Goal: Information Seeking & Learning: Learn about a topic

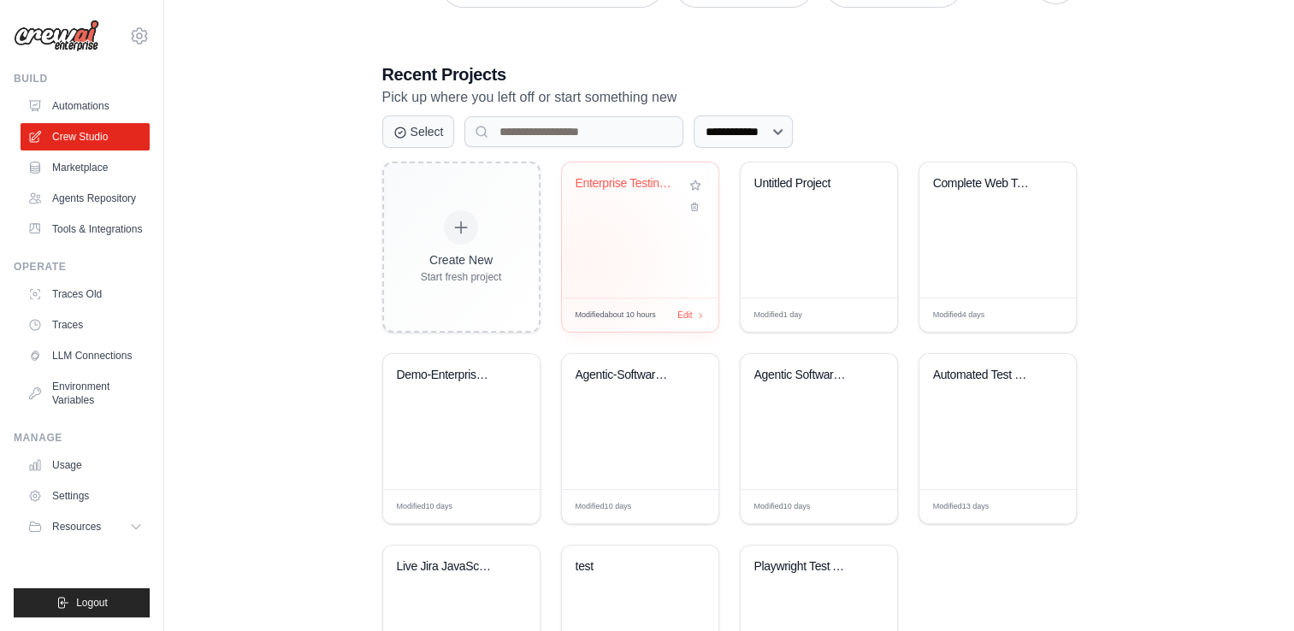
scroll to position [342, 0]
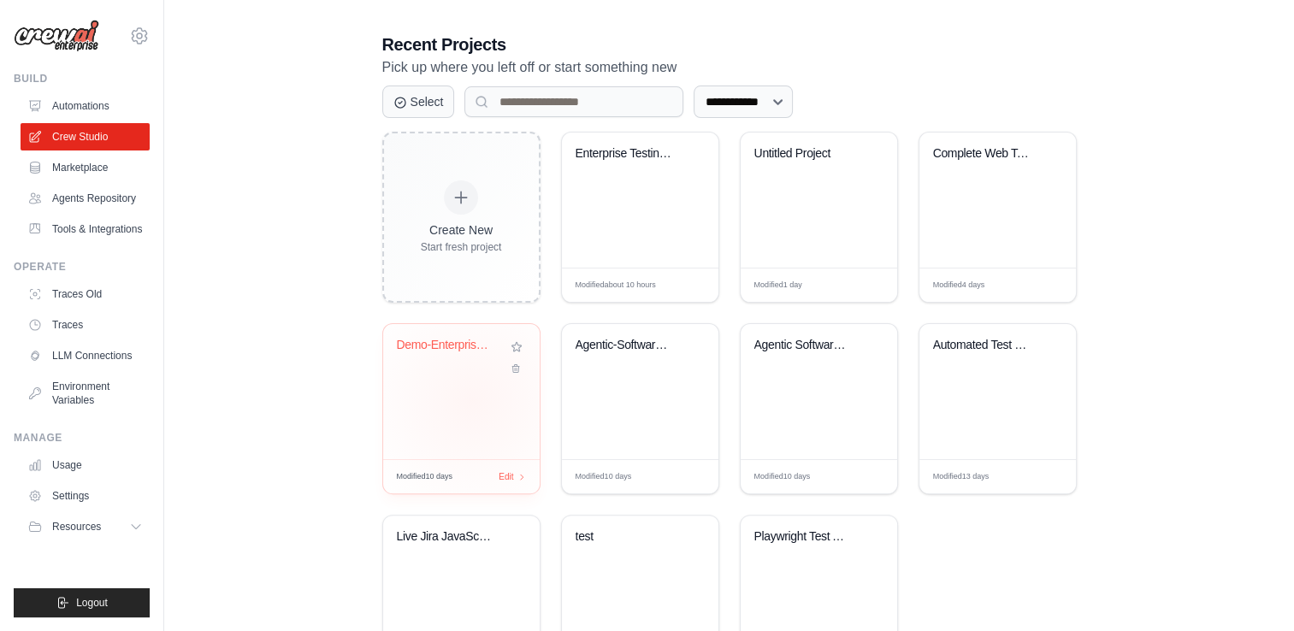
click at [472, 400] on div "Demo-Enterprise Agentic Software En..." at bounding box center [461, 391] width 157 height 135
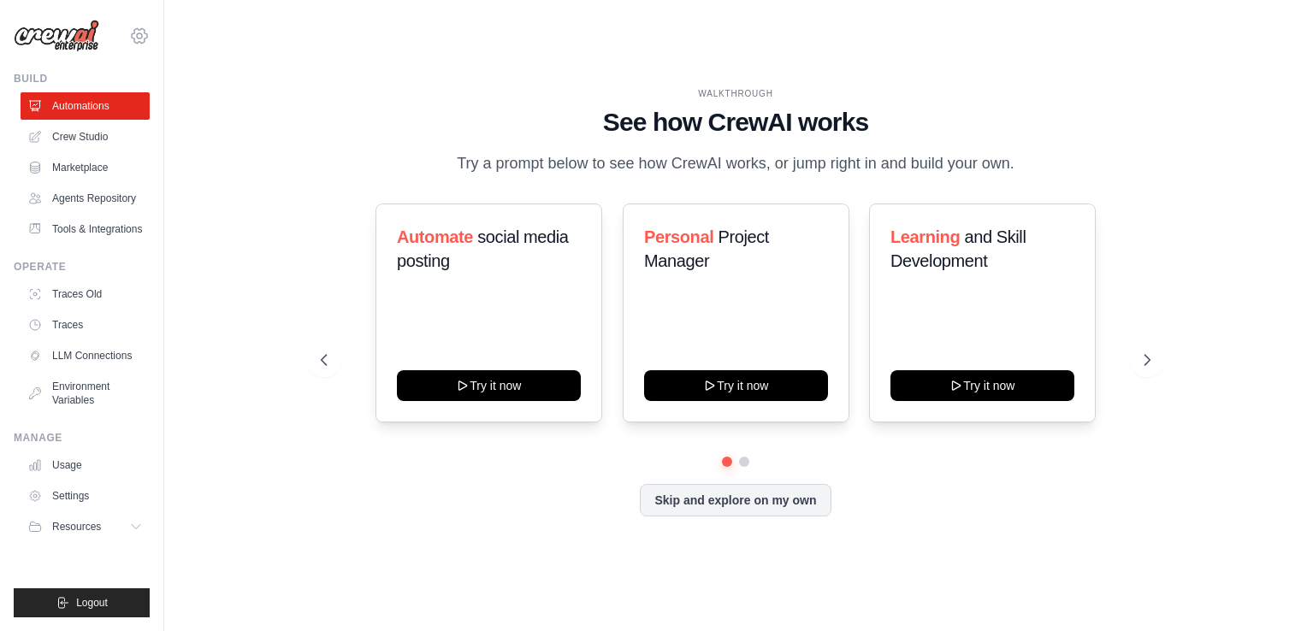
click at [133, 31] on icon at bounding box center [139, 36] width 21 height 21
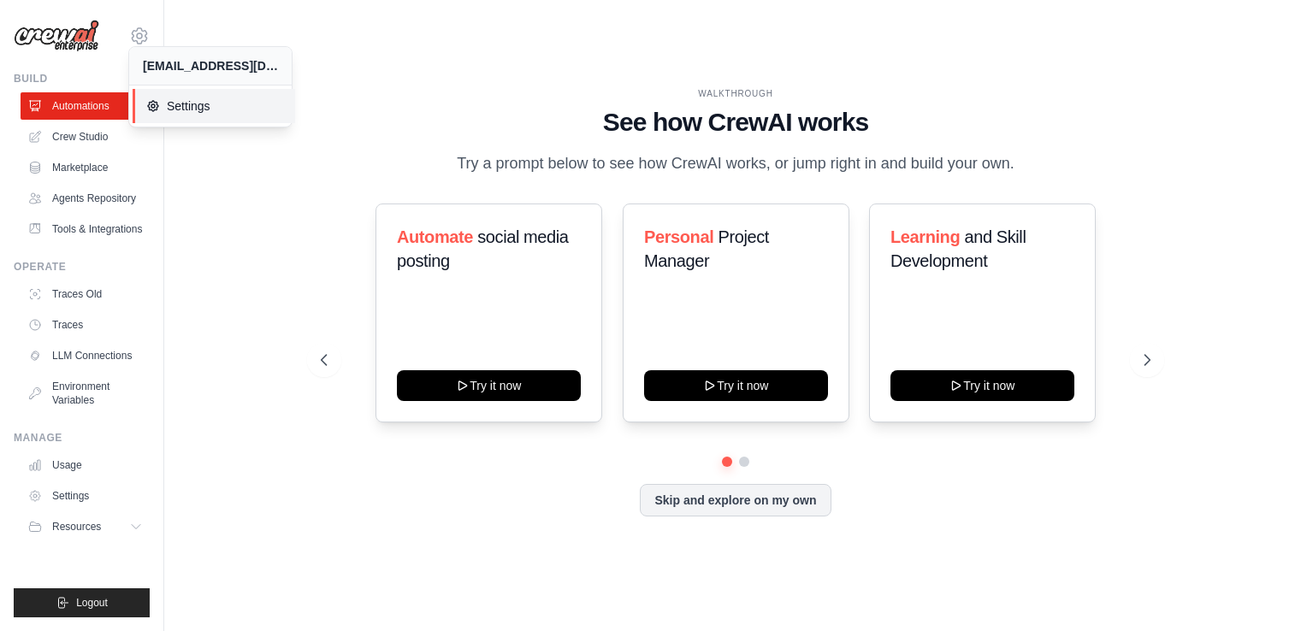
click at [173, 101] on span "Settings" at bounding box center [213, 106] width 135 height 17
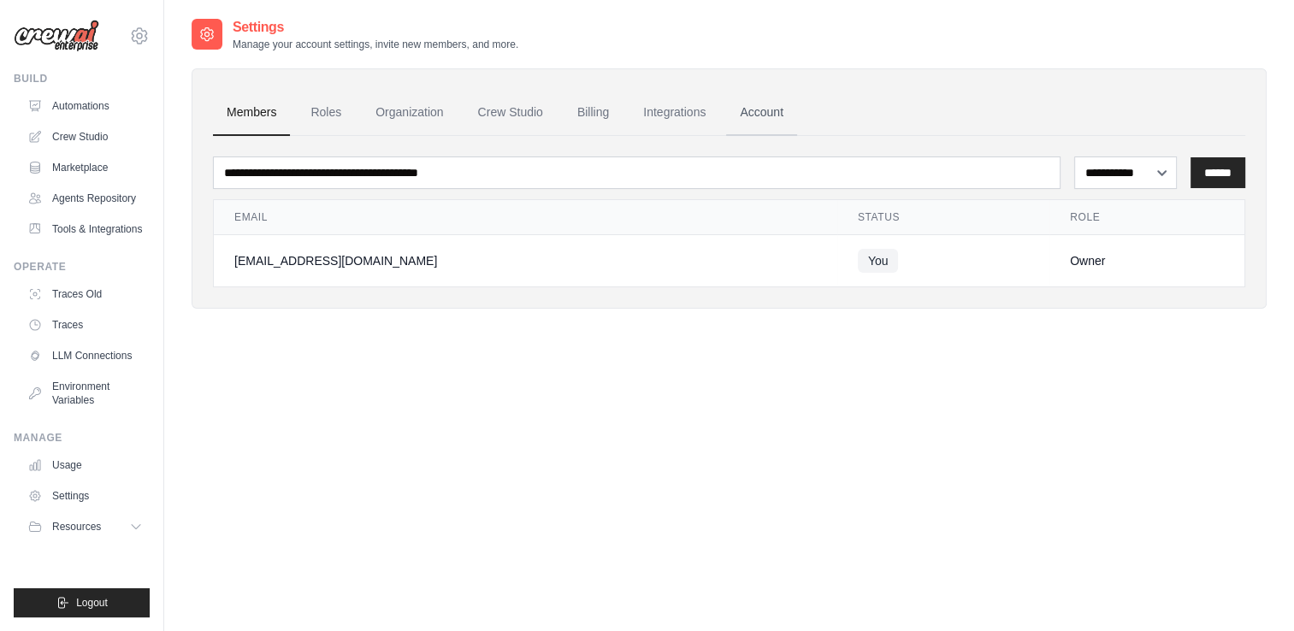
click at [753, 111] on link "Account" at bounding box center [761, 113] width 71 height 46
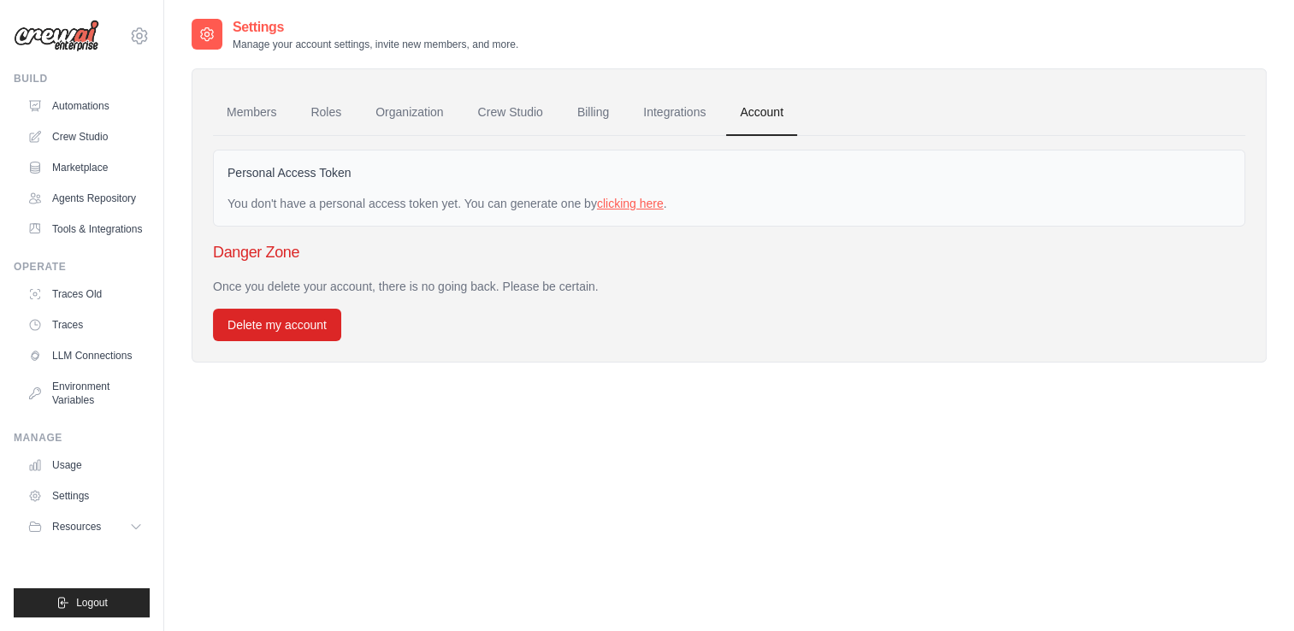
click at [631, 197] on link "clicking here" at bounding box center [630, 204] width 67 height 14
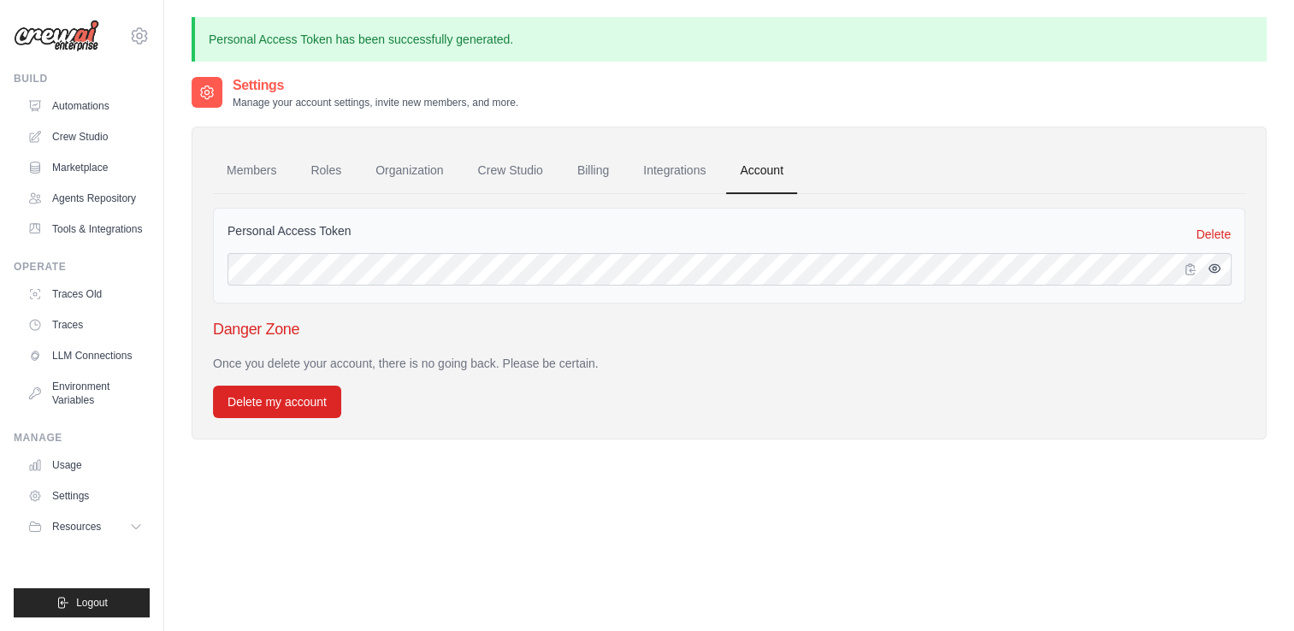
click at [1213, 269] on icon "button" at bounding box center [1214, 268] width 3 height 3
click at [1187, 262] on icon "button" at bounding box center [1191, 269] width 14 height 14
click at [1216, 229] on link "Delete" at bounding box center [1214, 234] width 34 height 17
click at [815, 361] on p "Once you delete your account, there is no going back. Please be certain." at bounding box center [729, 363] width 1032 height 17
click at [1185, 143] on div "Members Roles Organization Crew Studio Billing Integrations Account Personal Ac…" at bounding box center [729, 283] width 1075 height 313
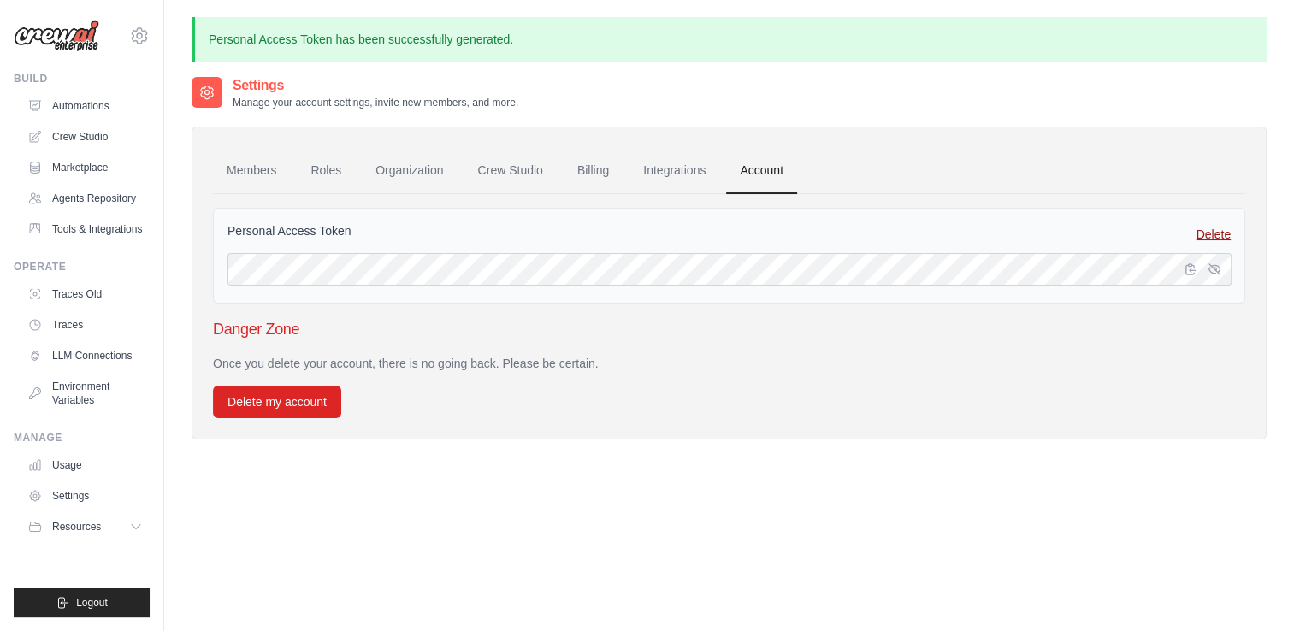
click at [1212, 230] on link "Delete" at bounding box center [1214, 234] width 34 height 17
click at [264, 168] on link "Members" at bounding box center [251, 171] width 77 height 46
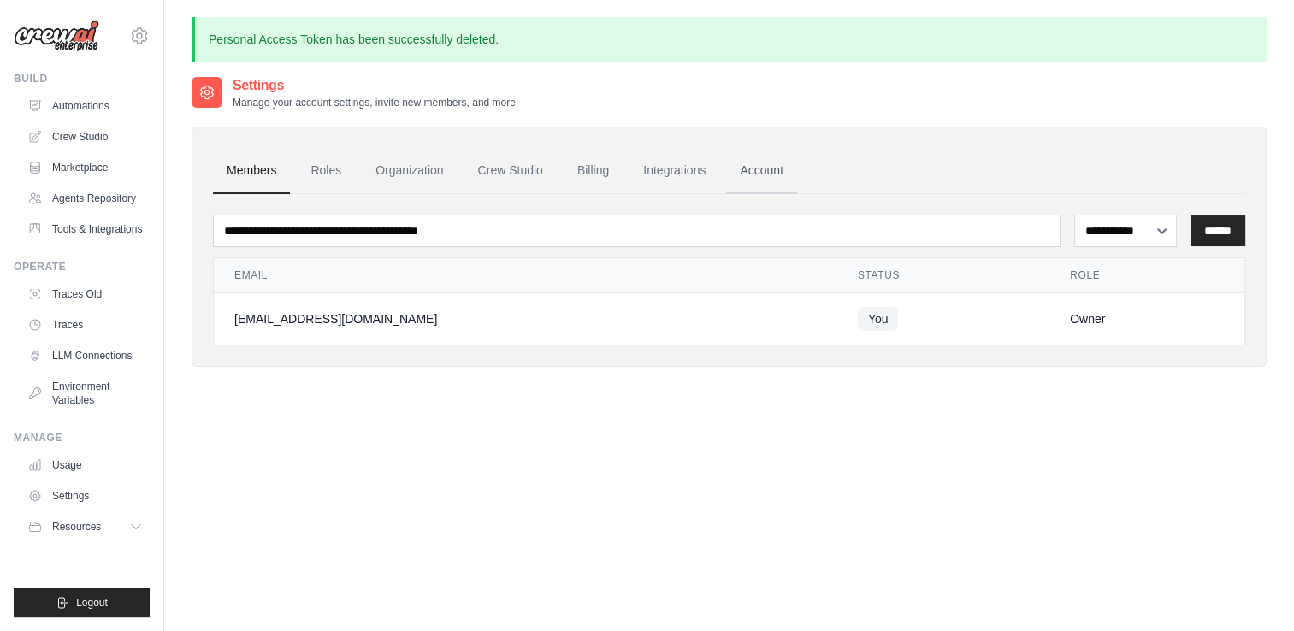
click at [761, 171] on link "Account" at bounding box center [761, 171] width 71 height 46
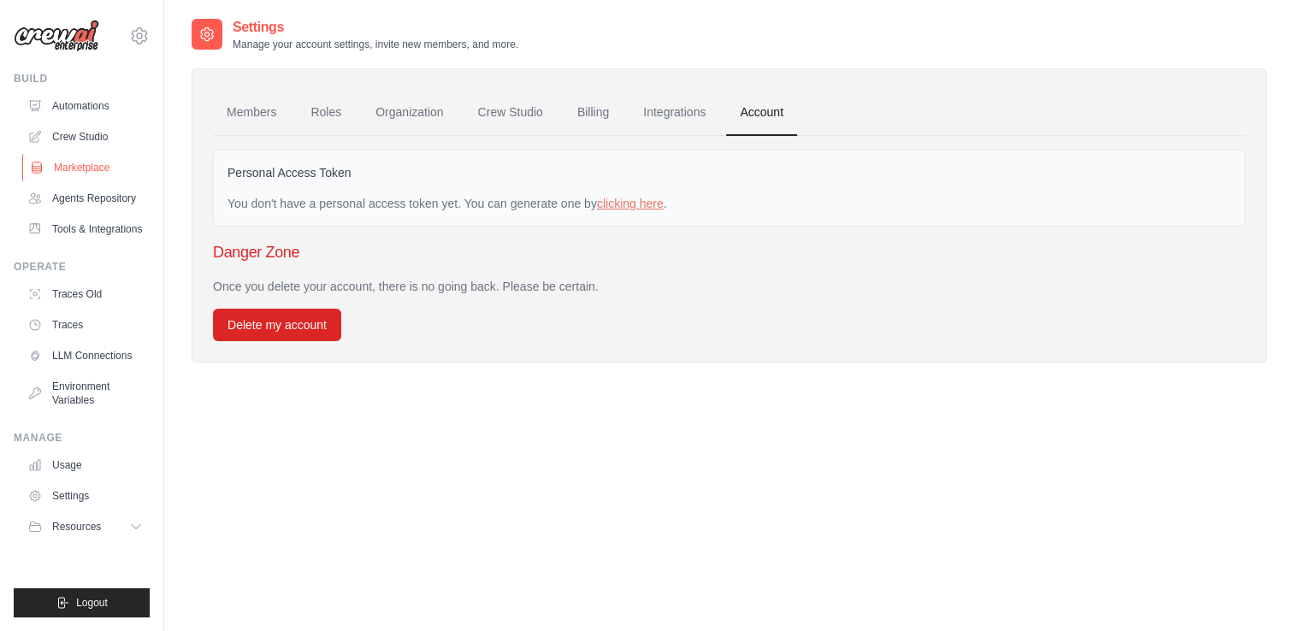
click at [84, 163] on link "Marketplace" at bounding box center [86, 167] width 129 height 27
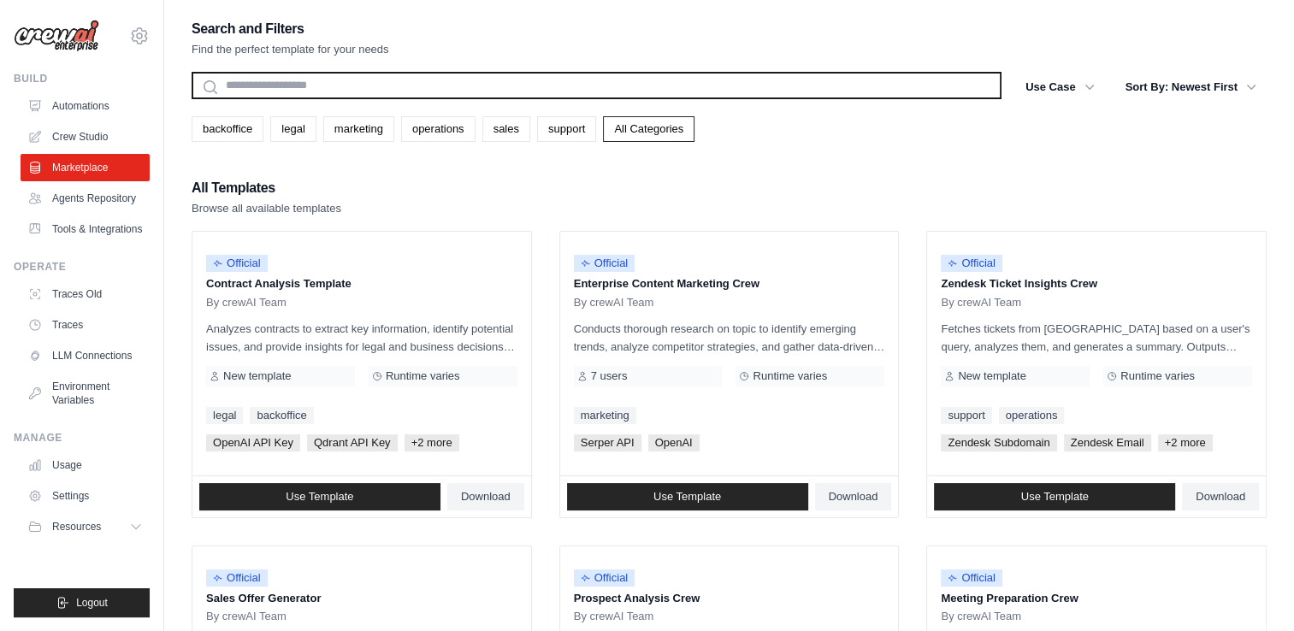
click at [477, 86] on input "text" at bounding box center [597, 85] width 810 height 27
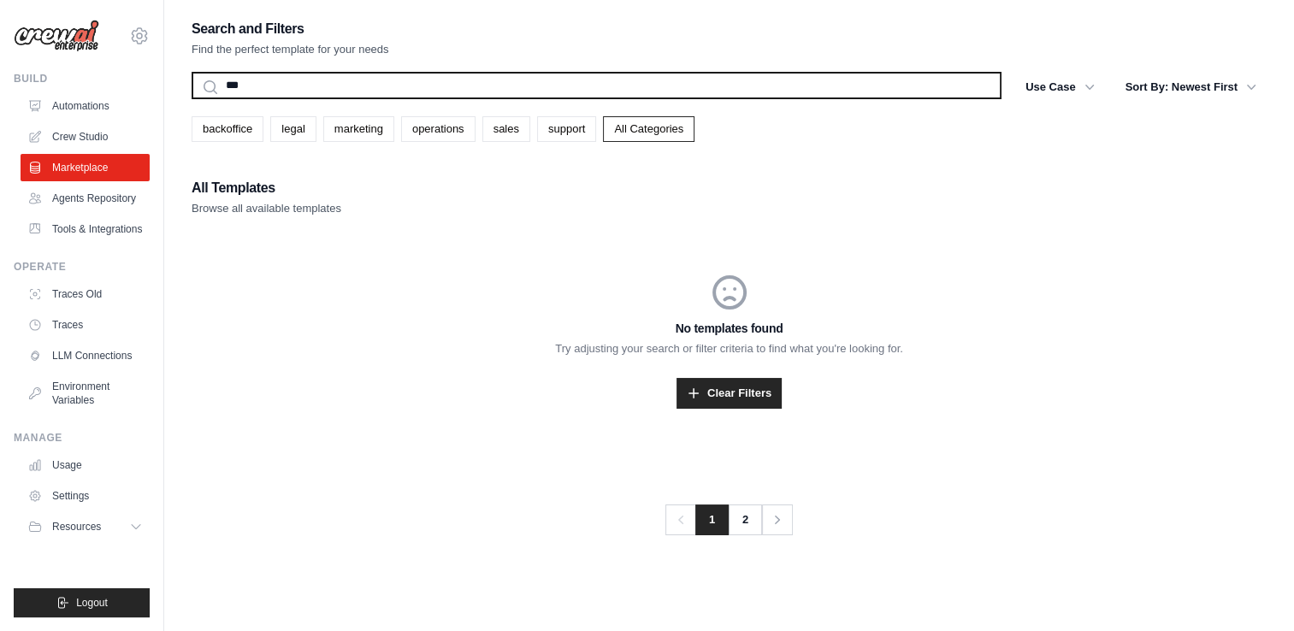
type input "***"
click at [191, 98] on button "Search" at bounding box center [191, 98] width 1 height 1
drag, startPoint x: 297, startPoint y: 80, endPoint x: 226, endPoint y: 79, distance: 71.0
click at [226, 79] on input "***" at bounding box center [597, 85] width 810 height 27
type input "****"
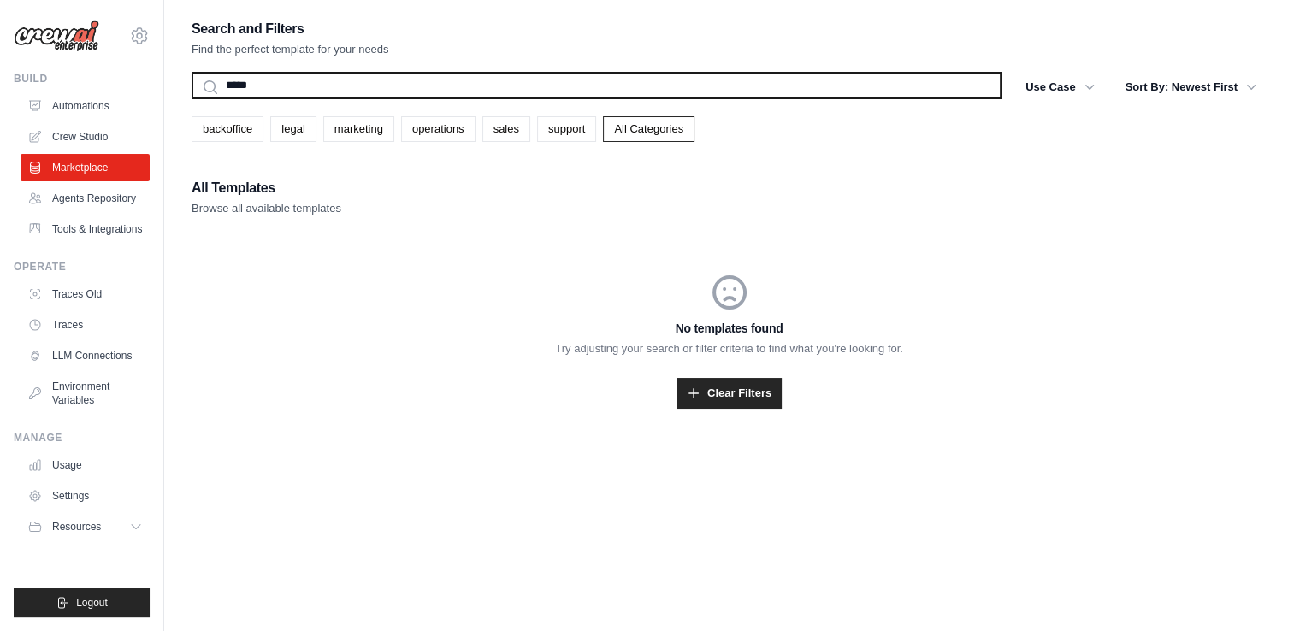
click at [191, 98] on button "Search" at bounding box center [191, 98] width 1 height 1
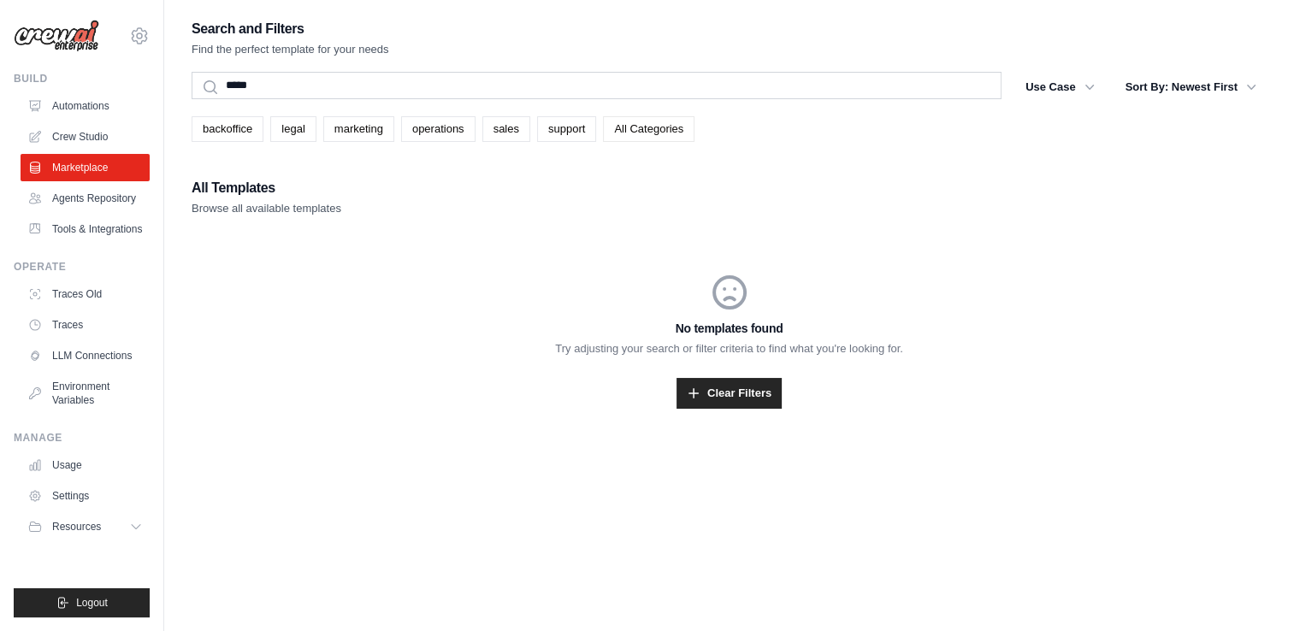
click at [638, 128] on link "All Categories" at bounding box center [649, 129] width 92 height 26
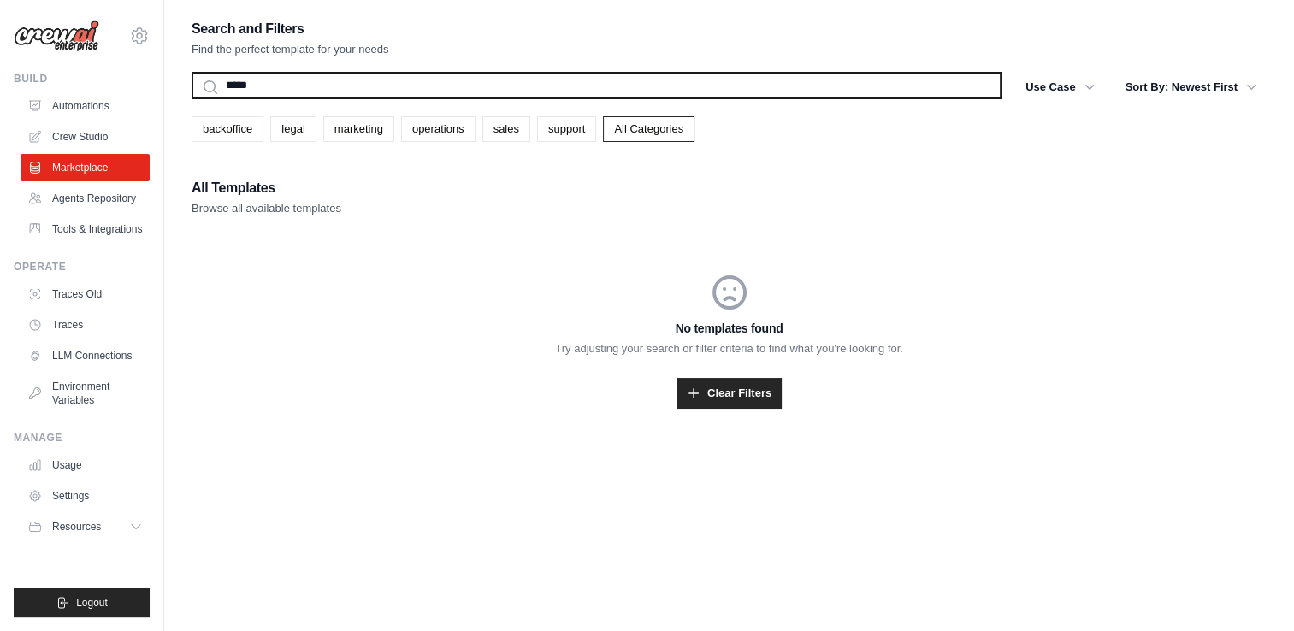
click at [339, 88] on input "****" at bounding box center [597, 85] width 810 height 27
type input "****"
click at [191, 98] on button "Search" at bounding box center [191, 98] width 1 height 1
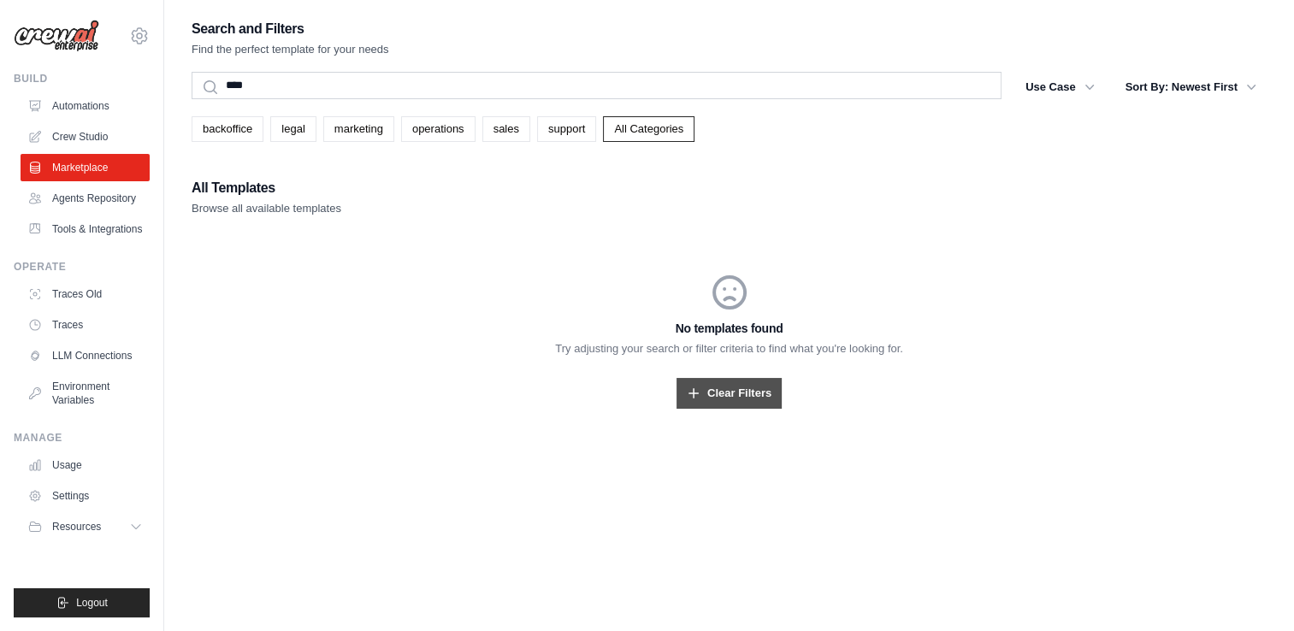
click at [709, 388] on link "Clear Filters" at bounding box center [729, 393] width 105 height 31
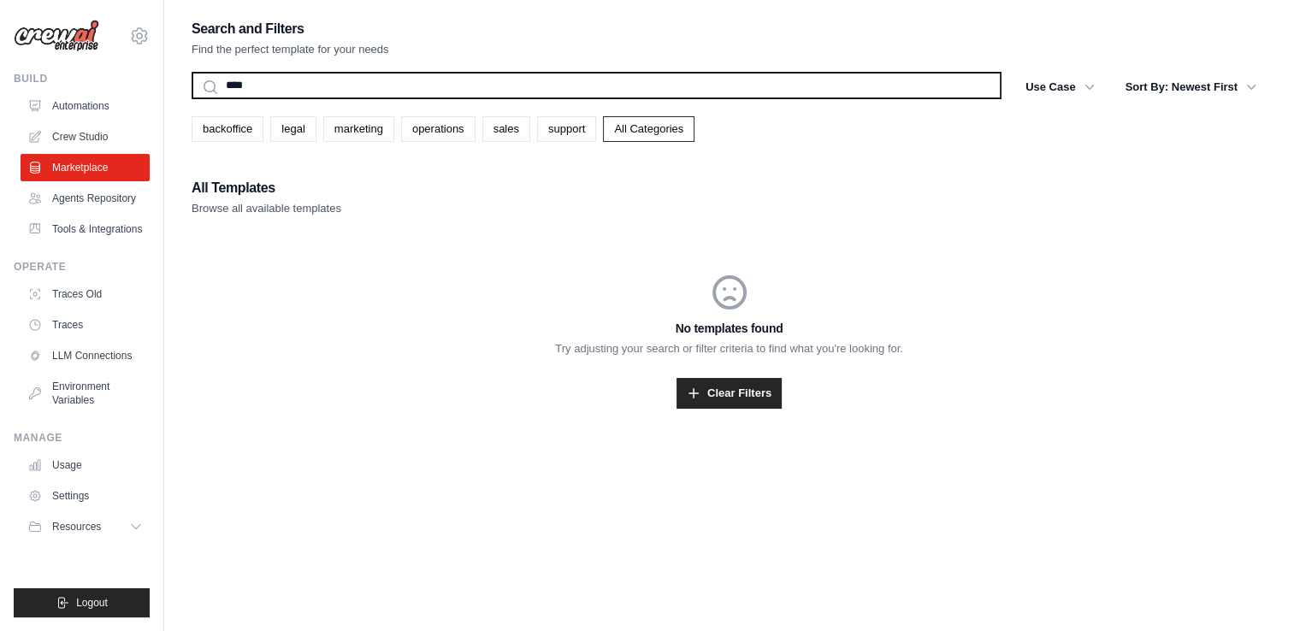
click at [285, 86] on input "****" at bounding box center [597, 85] width 810 height 27
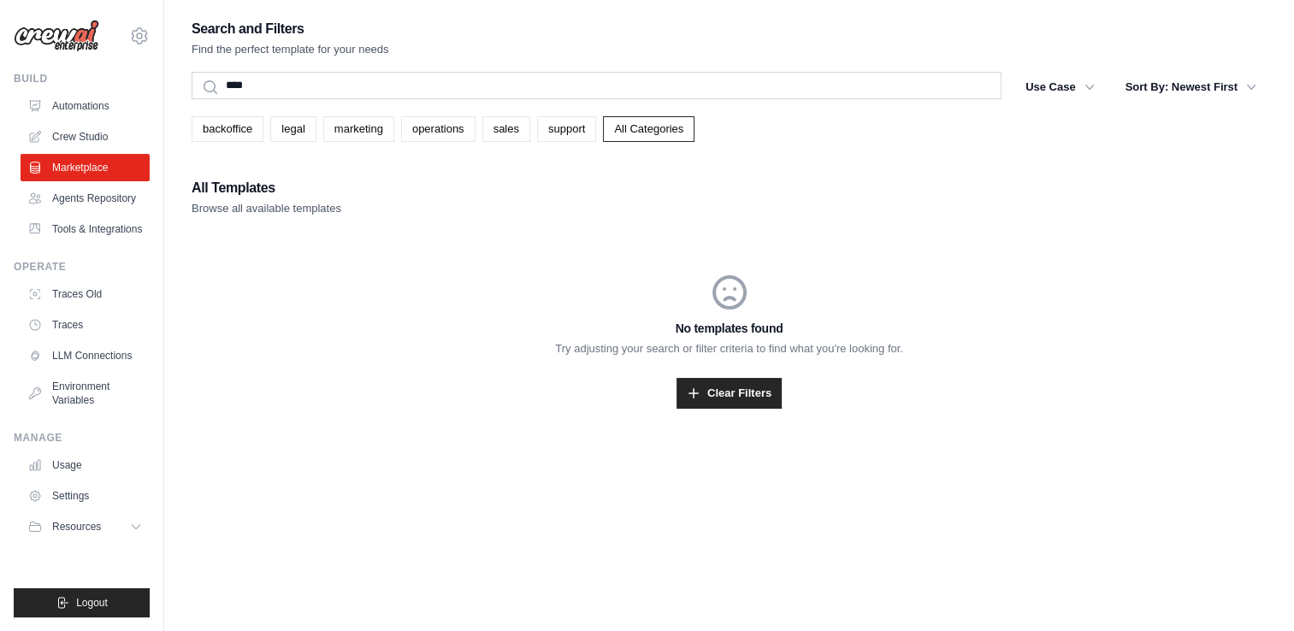
click at [373, 254] on div "No templates found Try adjusting your search or filter criteria to find what yo…" at bounding box center [729, 340] width 1075 height 219
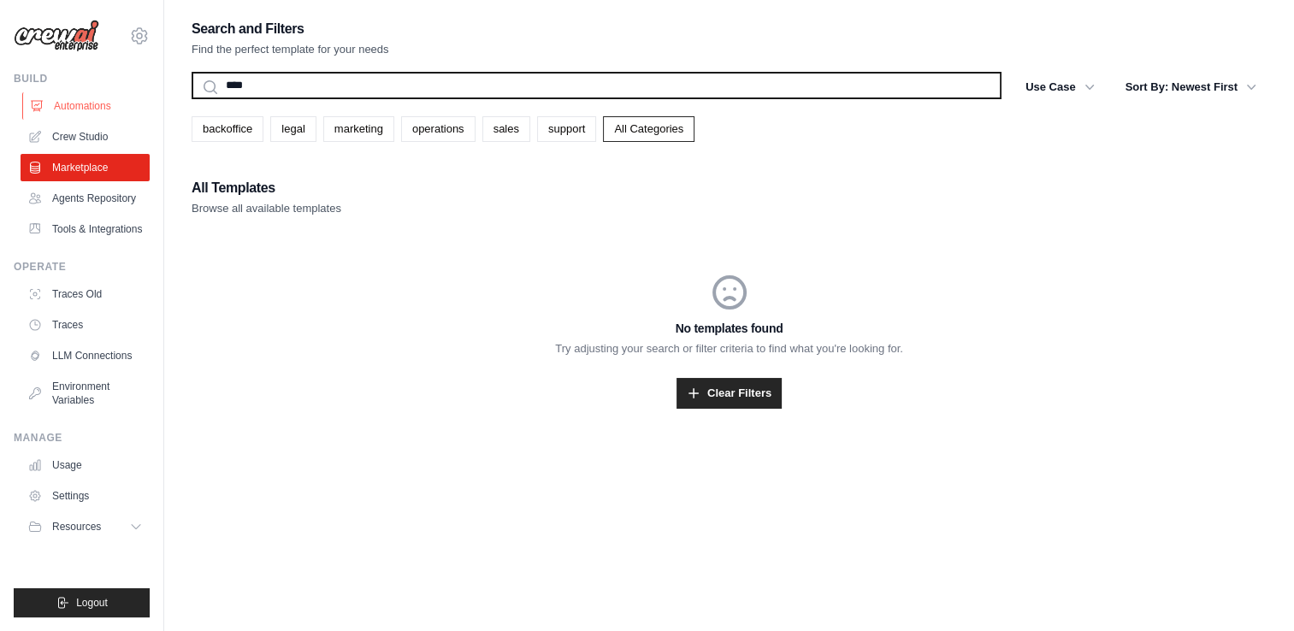
drag, startPoint x: 293, startPoint y: 91, endPoint x: 142, endPoint y: 94, distance: 150.6
click at [142, 94] on div "satish73.learning@gmail.com Settings Build Automations" at bounding box center [647, 332] width 1294 height 665
type input "*********"
click at [191, 98] on button "Search" at bounding box center [191, 98] width 1 height 1
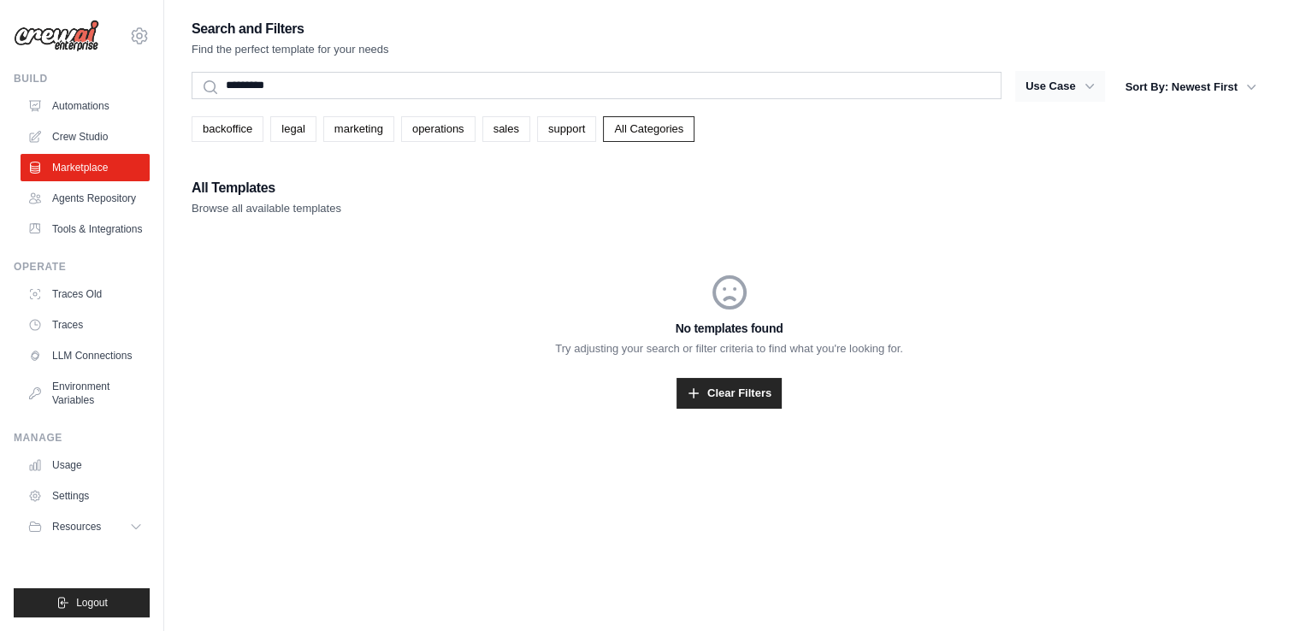
click at [1082, 90] on icon "button" at bounding box center [1089, 86] width 17 height 17
click at [1049, 87] on button "Use Case" at bounding box center [1060, 86] width 90 height 31
click at [237, 128] on link "backoffice" at bounding box center [228, 129] width 72 height 26
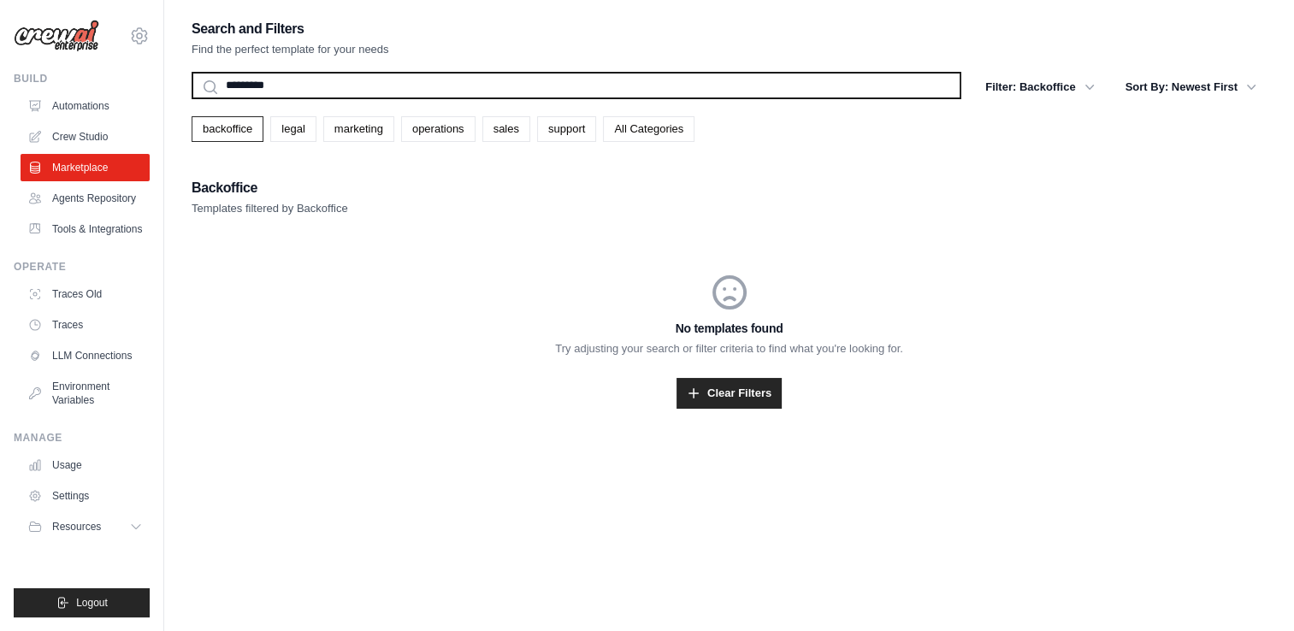
drag, startPoint x: 274, startPoint y: 80, endPoint x: 189, endPoint y: 87, distance: 85.0
click at [190, 87] on div "Search and Filters Find the perfect template for your needs ********* Search Fi…" at bounding box center [729, 332] width 1130 height 631
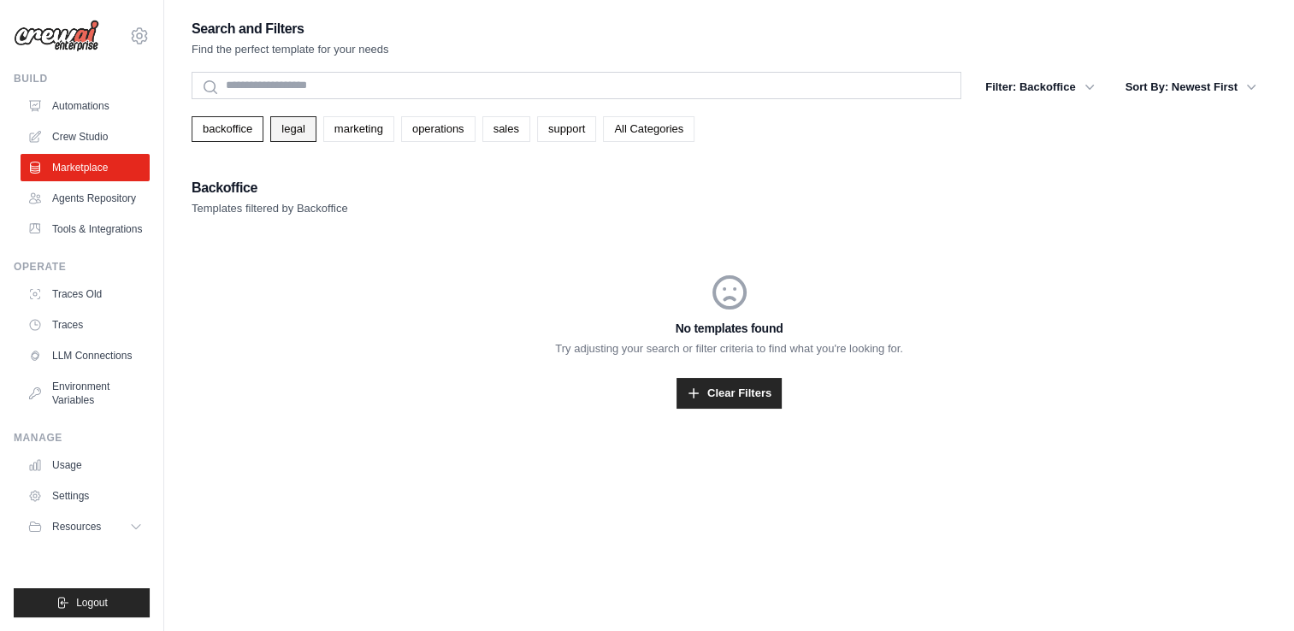
click at [291, 127] on link "legal" at bounding box center [292, 129] width 45 height 26
click at [1047, 91] on button "Filter: Legal" at bounding box center [1053, 86] width 103 height 31
click at [1161, 87] on button "Sort By: Newest First" at bounding box center [1190, 86] width 151 height 31
click at [58, 133] on link "Crew Studio" at bounding box center [86, 136] width 129 height 27
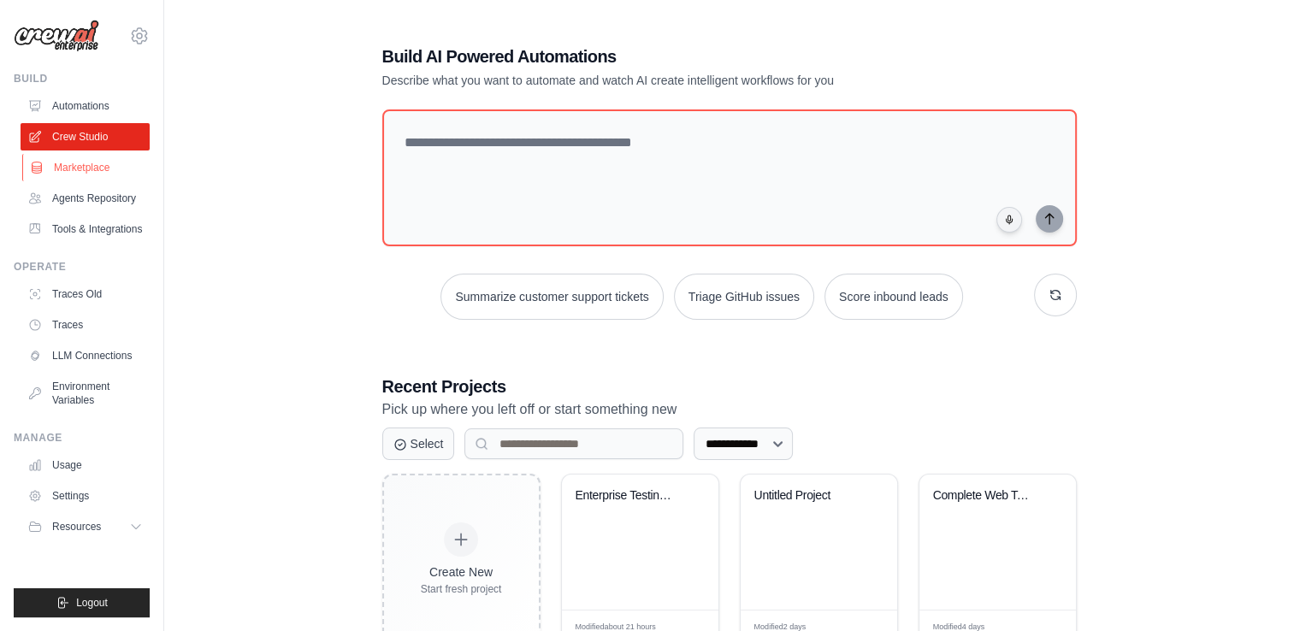
click at [65, 165] on link "Marketplace" at bounding box center [86, 167] width 129 height 27
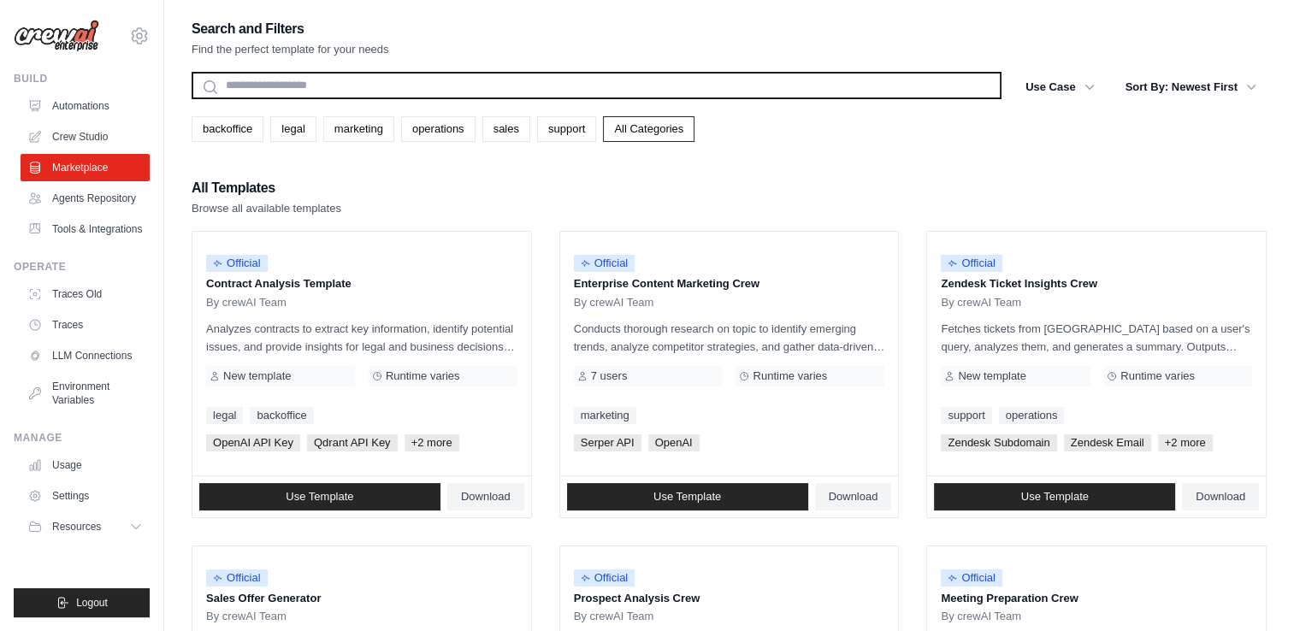
click at [594, 84] on input "text" at bounding box center [597, 85] width 810 height 27
click at [390, 84] on input "text" at bounding box center [597, 85] width 810 height 27
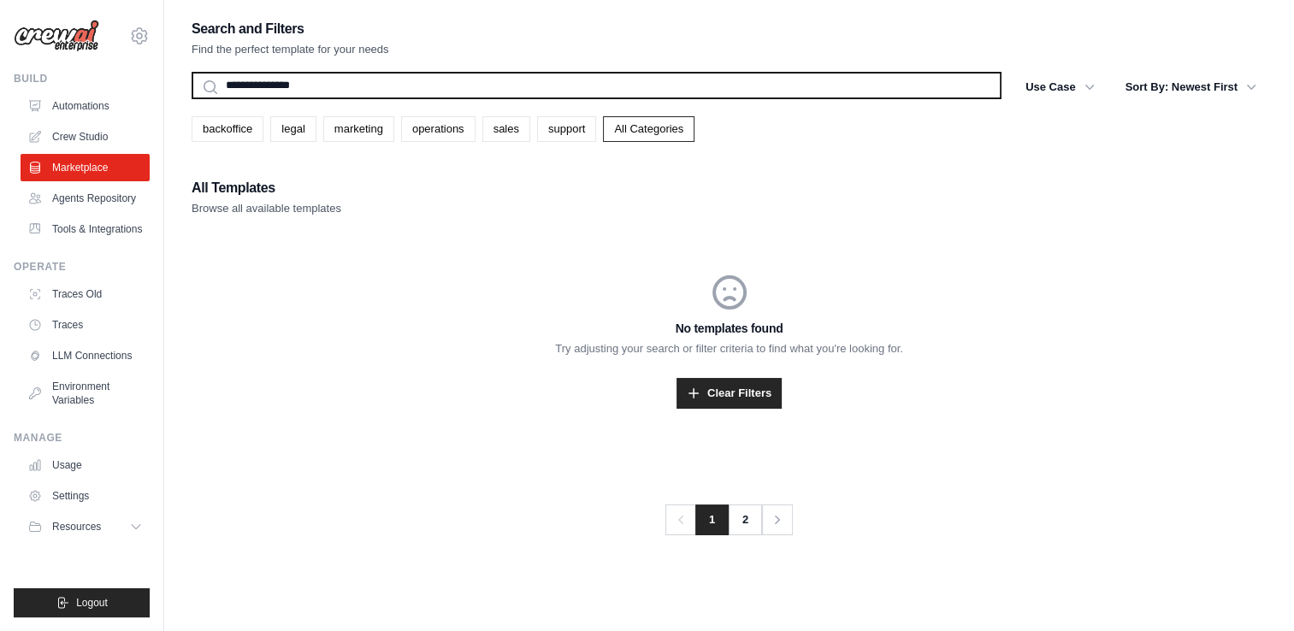
type input "**********"
click at [191, 98] on button "Search" at bounding box center [191, 98] width 1 height 1
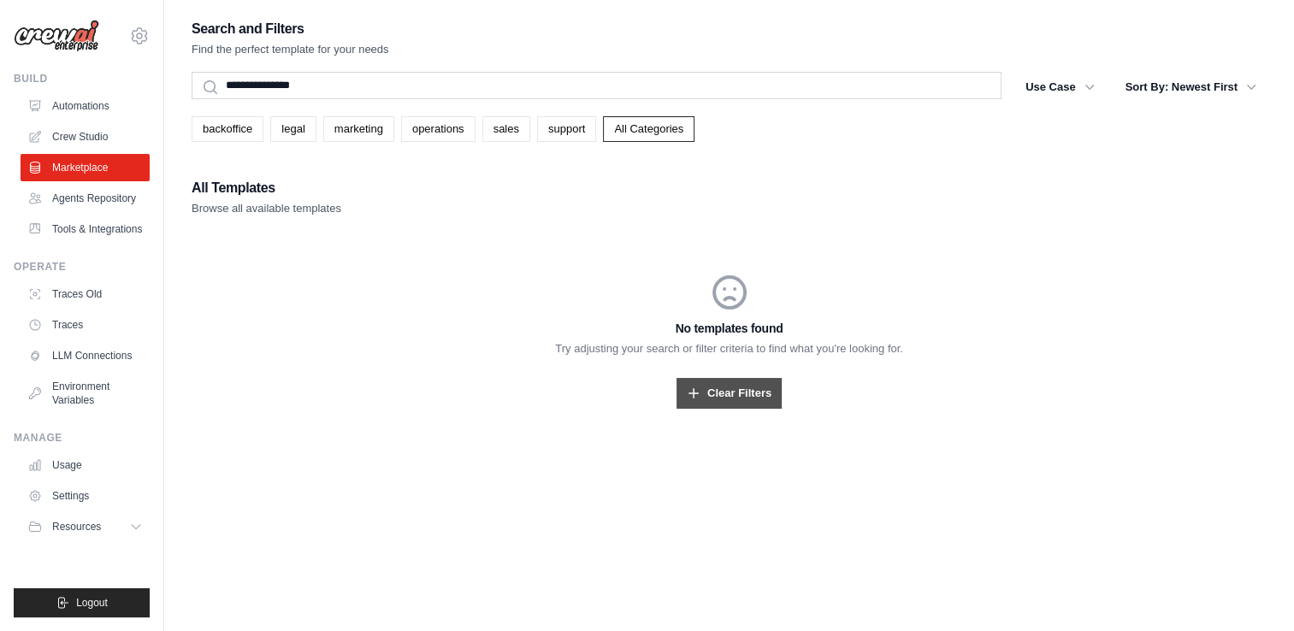
click at [739, 393] on link "Clear Filters" at bounding box center [729, 393] width 105 height 31
click at [88, 126] on link "Crew Studio" at bounding box center [86, 136] width 129 height 27
